Goal: Information Seeking & Learning: Learn about a topic

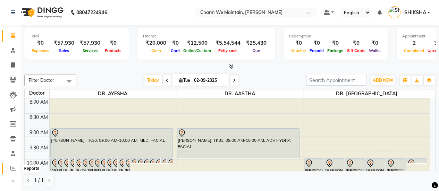
click at [13, 168] on icon at bounding box center [12, 168] width 5 height 5
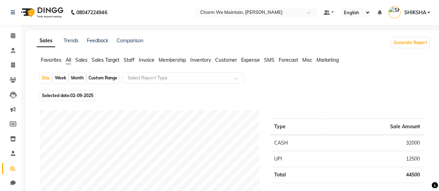
click at [85, 60] on span "Sales" at bounding box center [81, 60] width 12 height 6
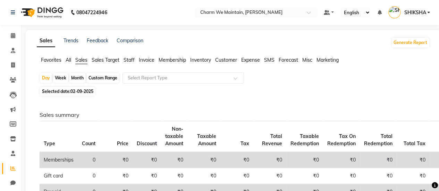
click at [107, 62] on span "Sales Target" at bounding box center [106, 60] width 28 height 6
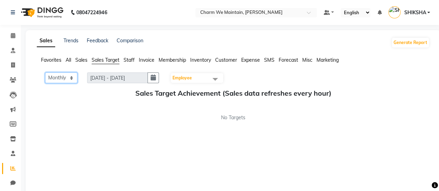
click at [71, 79] on select "Monthly Weekly" at bounding box center [61, 78] width 32 height 11
click at [217, 80] on span at bounding box center [215, 79] width 14 height 13
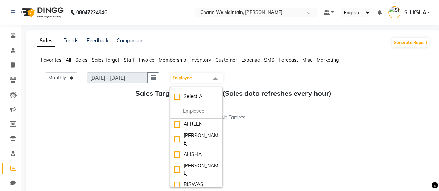
click at [217, 80] on span at bounding box center [215, 79] width 14 height 13
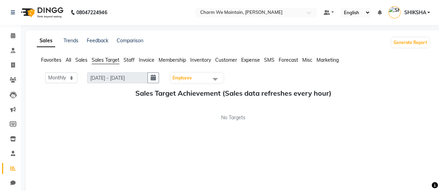
click at [135, 59] on span "Staff" at bounding box center [129, 60] width 11 height 6
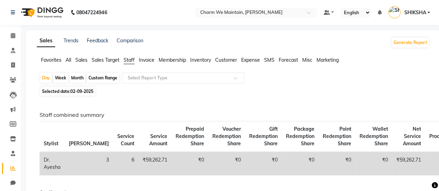
click at [200, 60] on span "Inventory" at bounding box center [200, 60] width 21 height 6
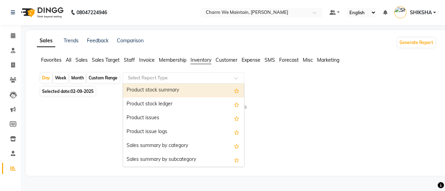
click at [237, 77] on span at bounding box center [238, 80] width 9 height 7
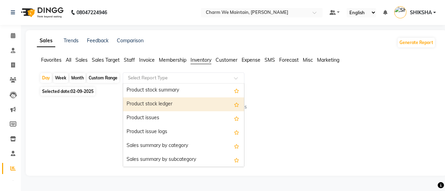
click at [171, 102] on div "Product stock ledger" at bounding box center [183, 105] width 121 height 14
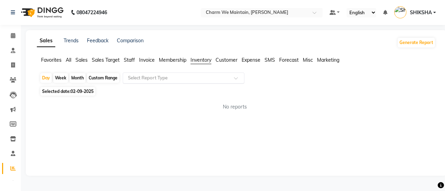
click at [225, 61] on span "Customer" at bounding box center [226, 60] width 22 height 6
click at [251, 61] on span "Expense" at bounding box center [250, 60] width 19 height 6
click at [72, 43] on link "Trends" at bounding box center [71, 41] width 15 height 6
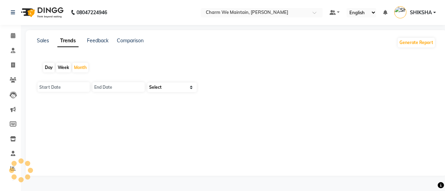
type input "01-09-2025"
type input "[DATE]"
select select "by_client"
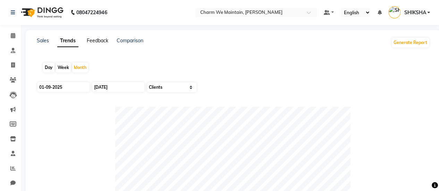
click at [99, 40] on link "Feedback" at bounding box center [98, 41] width 22 height 6
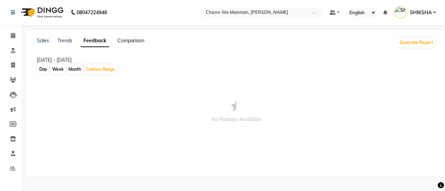
click at [132, 40] on link "Comparison" at bounding box center [130, 41] width 27 height 6
select select "single_date"
select select "single_date_dash"
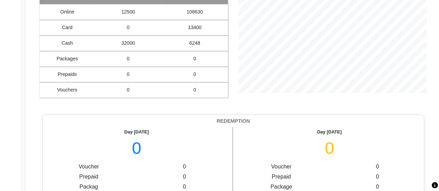
scroll to position [422, 0]
